Goal: Navigation & Orientation: Go to known website

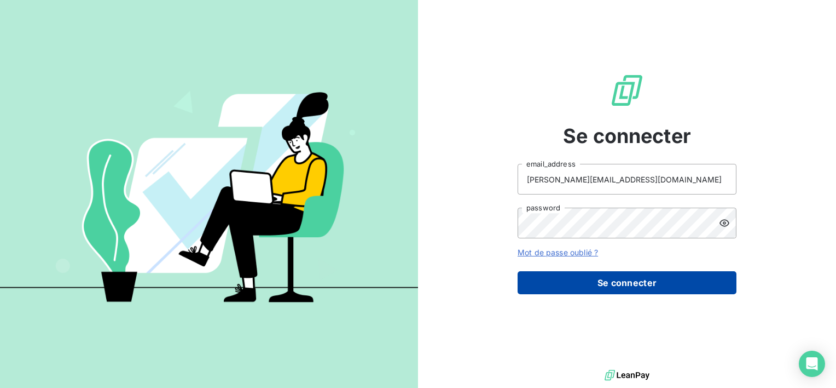
click at [640, 283] on button "Se connecter" at bounding box center [627, 282] width 219 height 23
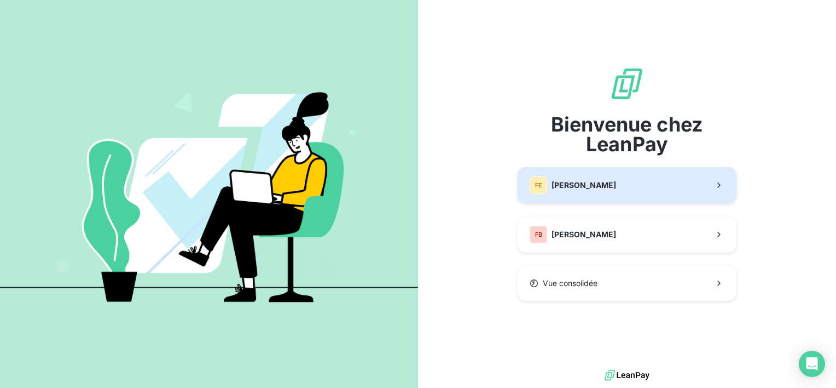
click at [630, 189] on button "[PERSON_NAME]" at bounding box center [627, 185] width 219 height 36
